Goal: Check status: Check status

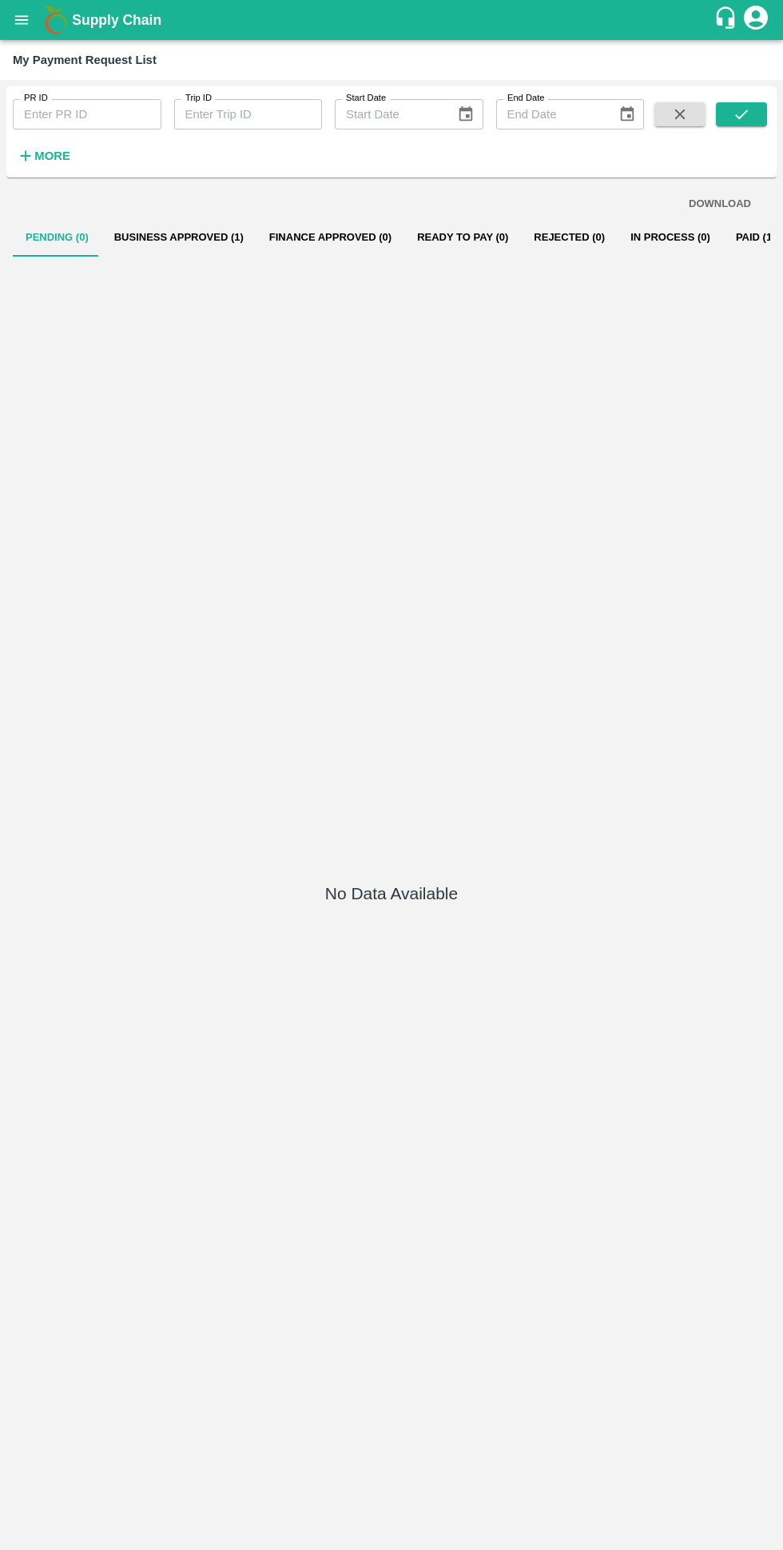
click at [161, 240] on button "Business Approved (1)" at bounding box center [179, 237] width 155 height 38
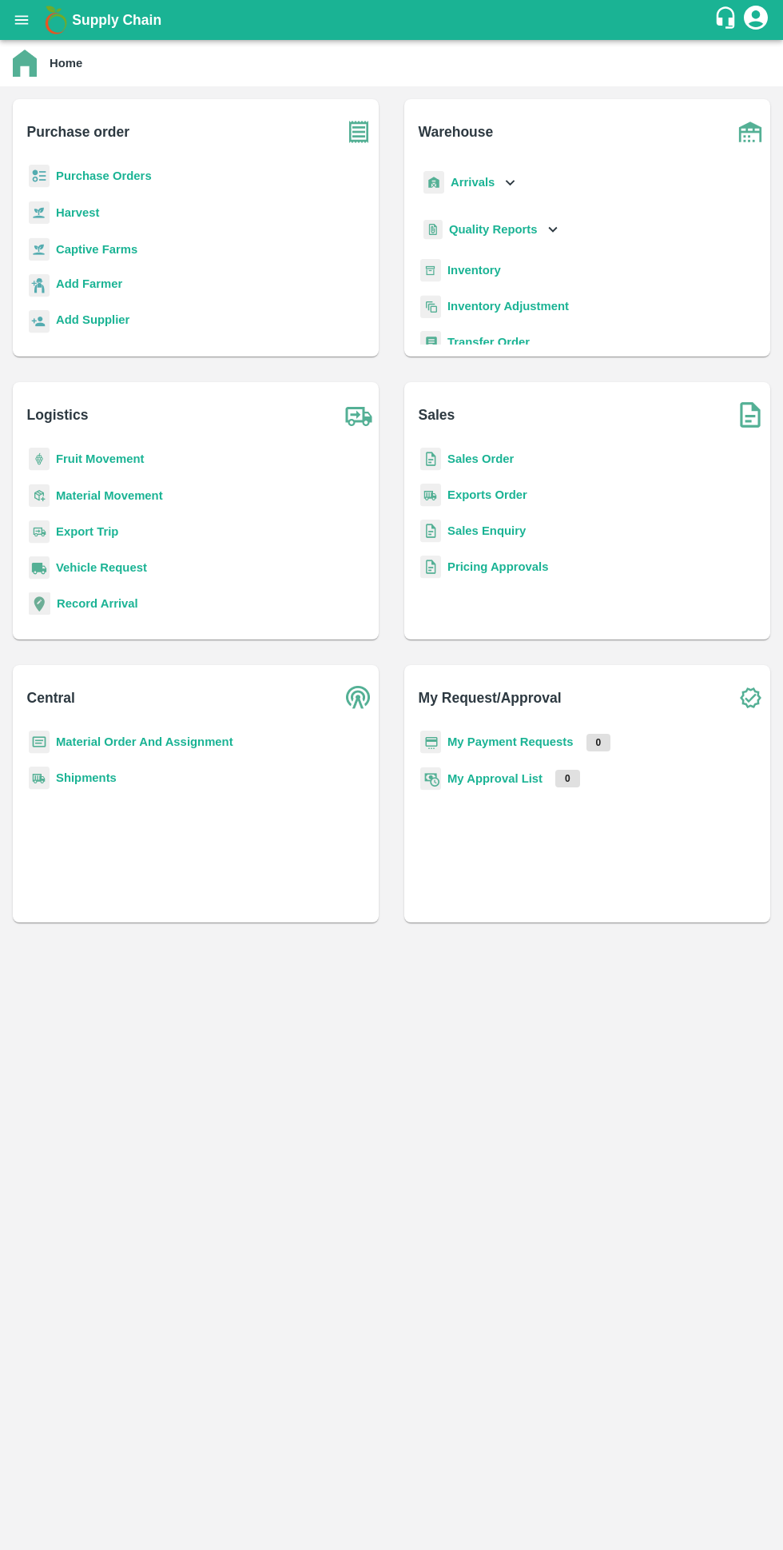
click at [538, 717] on h6 "My Request/Approval" at bounding box center [595, 691] width 352 height 53
click at [510, 778] on b "My Approval List" at bounding box center [495, 778] width 95 height 13
click at [531, 735] on b "My Payment Requests" at bounding box center [511, 741] width 126 height 13
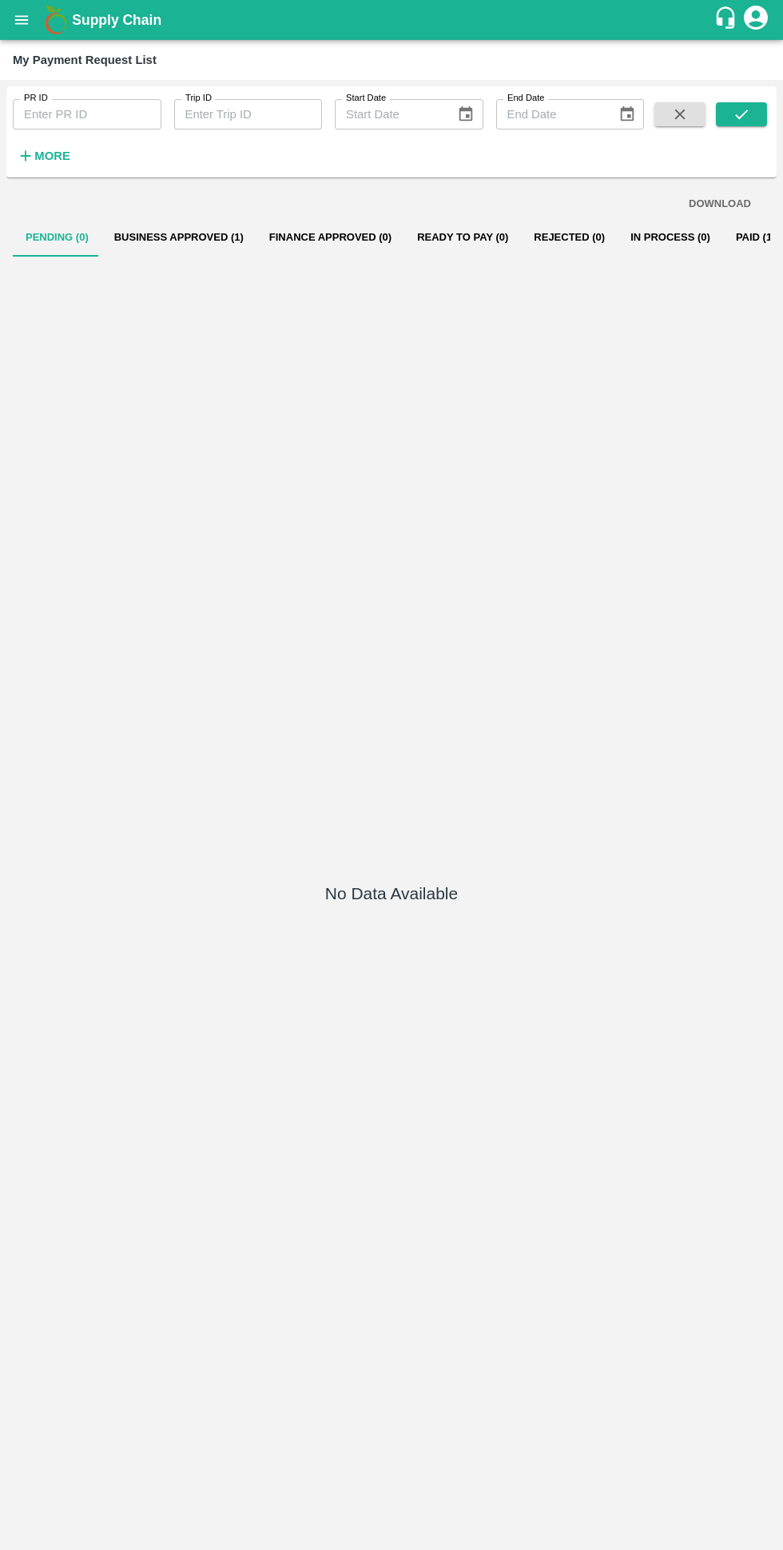
click at [169, 237] on button "Business Approved (1)" at bounding box center [179, 237] width 155 height 38
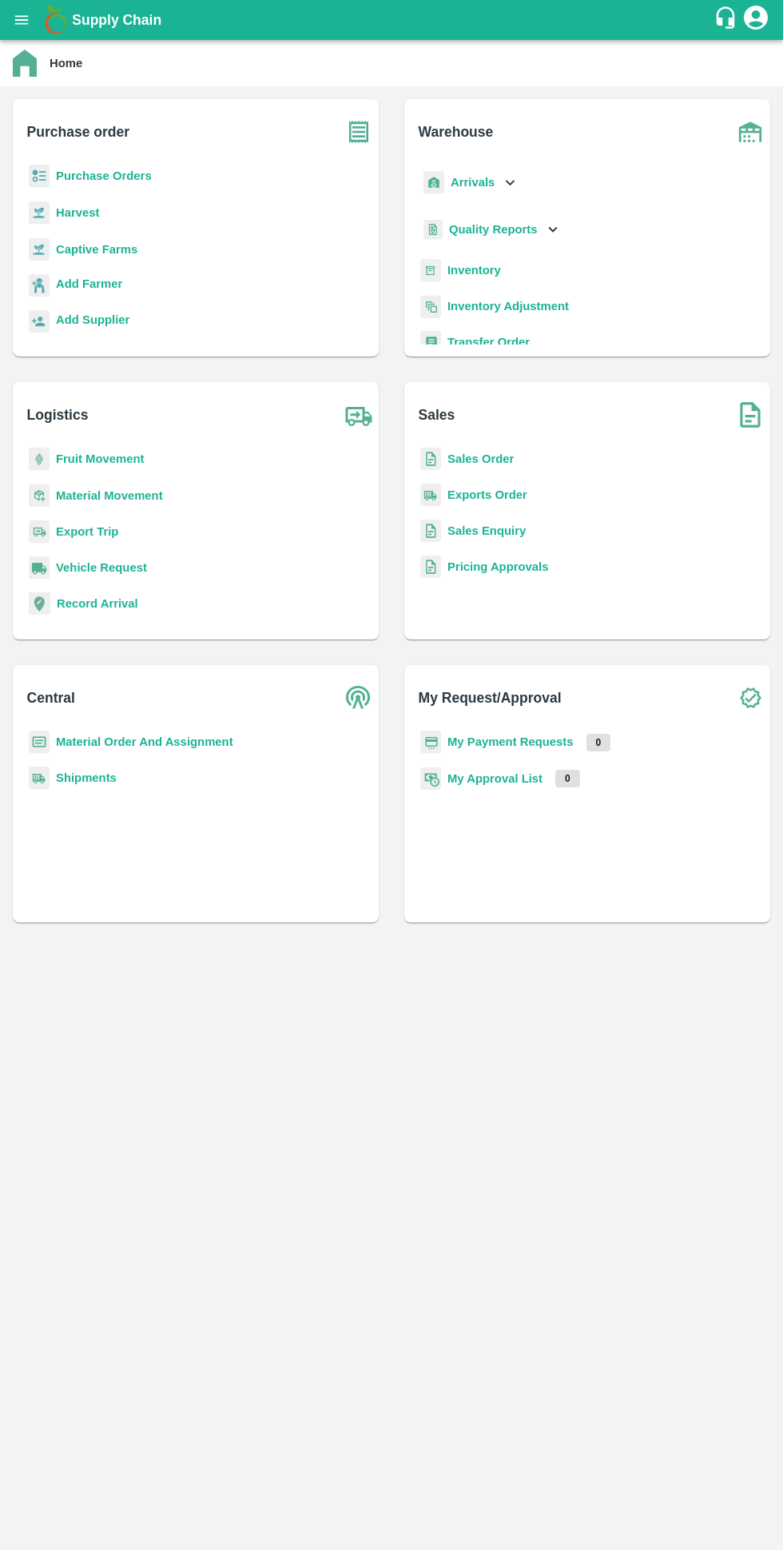
click at [456, 739] on b "My Payment Requests" at bounding box center [511, 741] width 126 height 13
